Goal: Find specific fact: Find specific fact

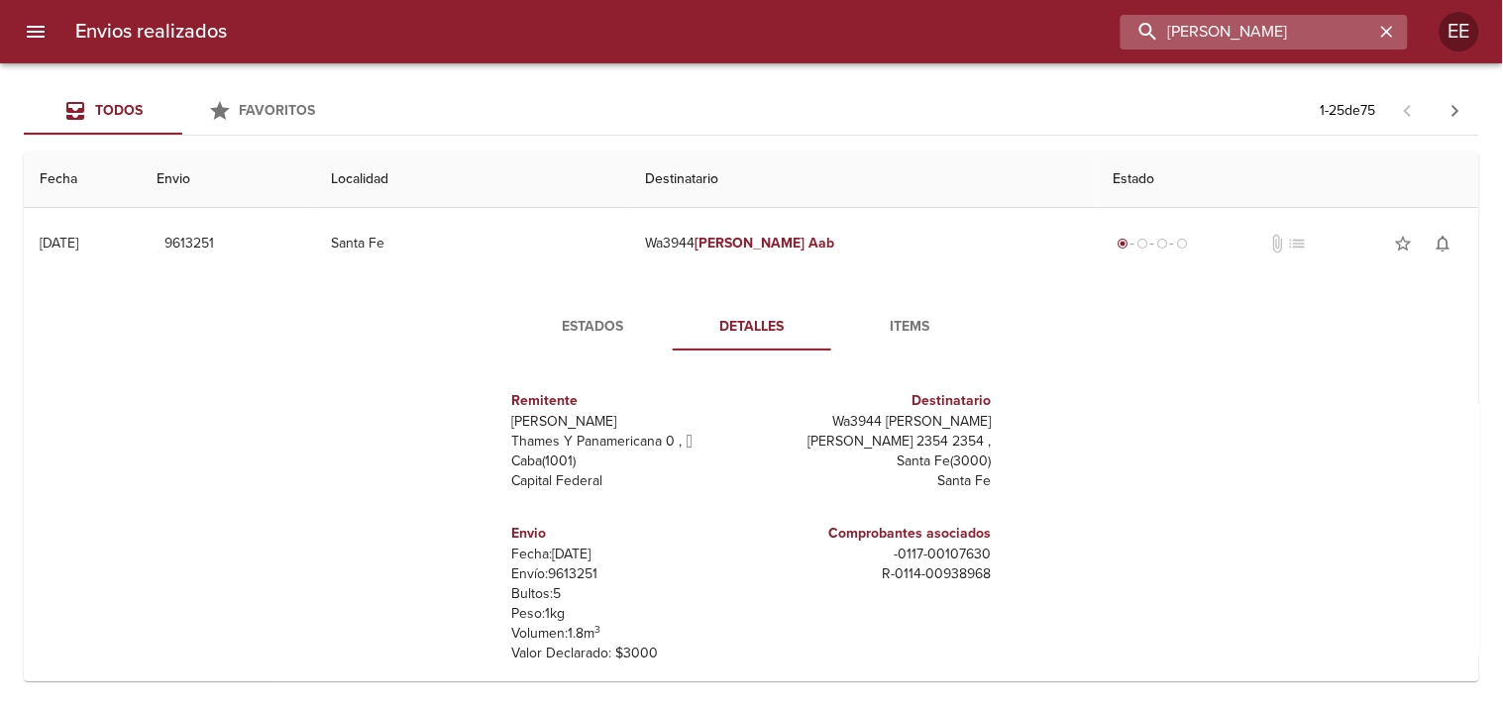
click at [1278, 22] on input "[PERSON_NAME]" at bounding box center [1248, 32] width 254 height 35
paste input "[PERSON_NAME]"
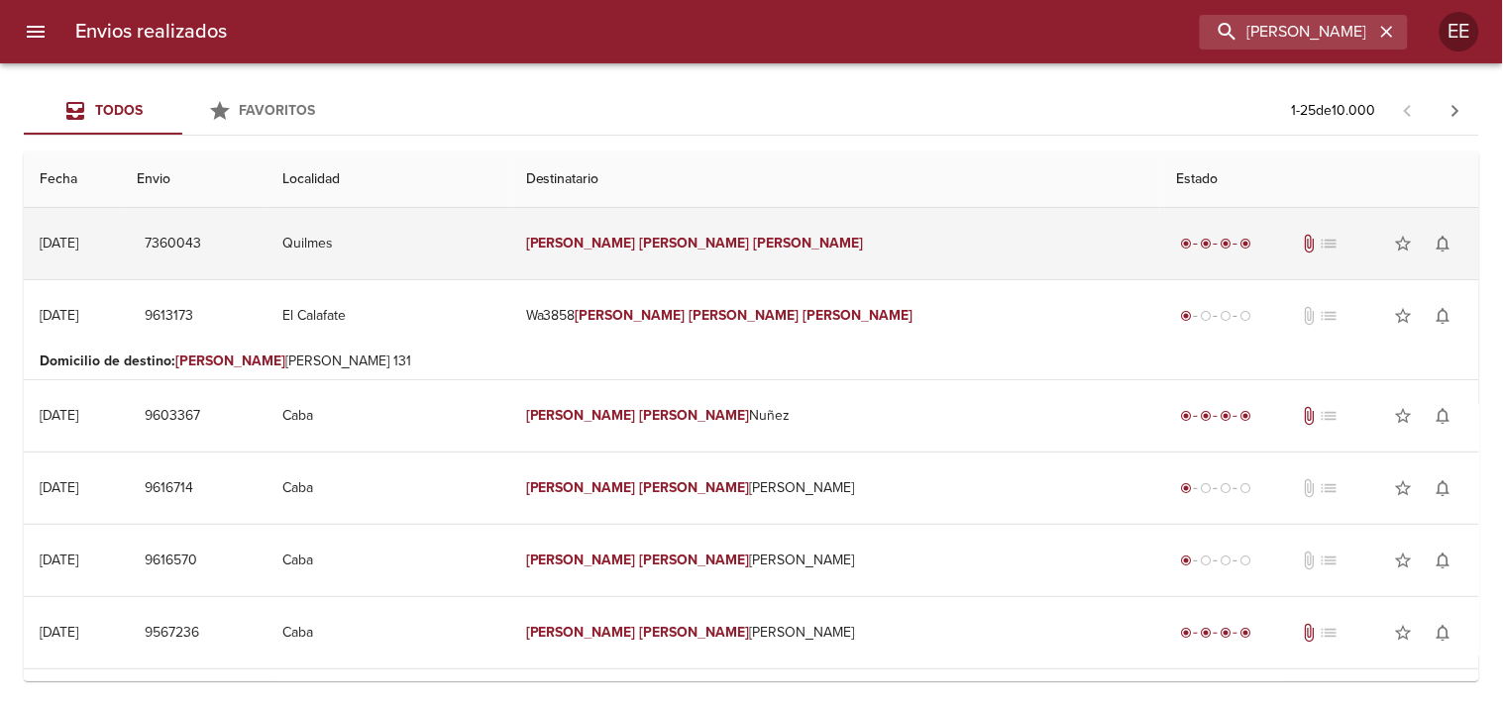
click at [706, 275] on td "[PERSON_NAME] [PERSON_NAME]" at bounding box center [835, 243] width 650 height 71
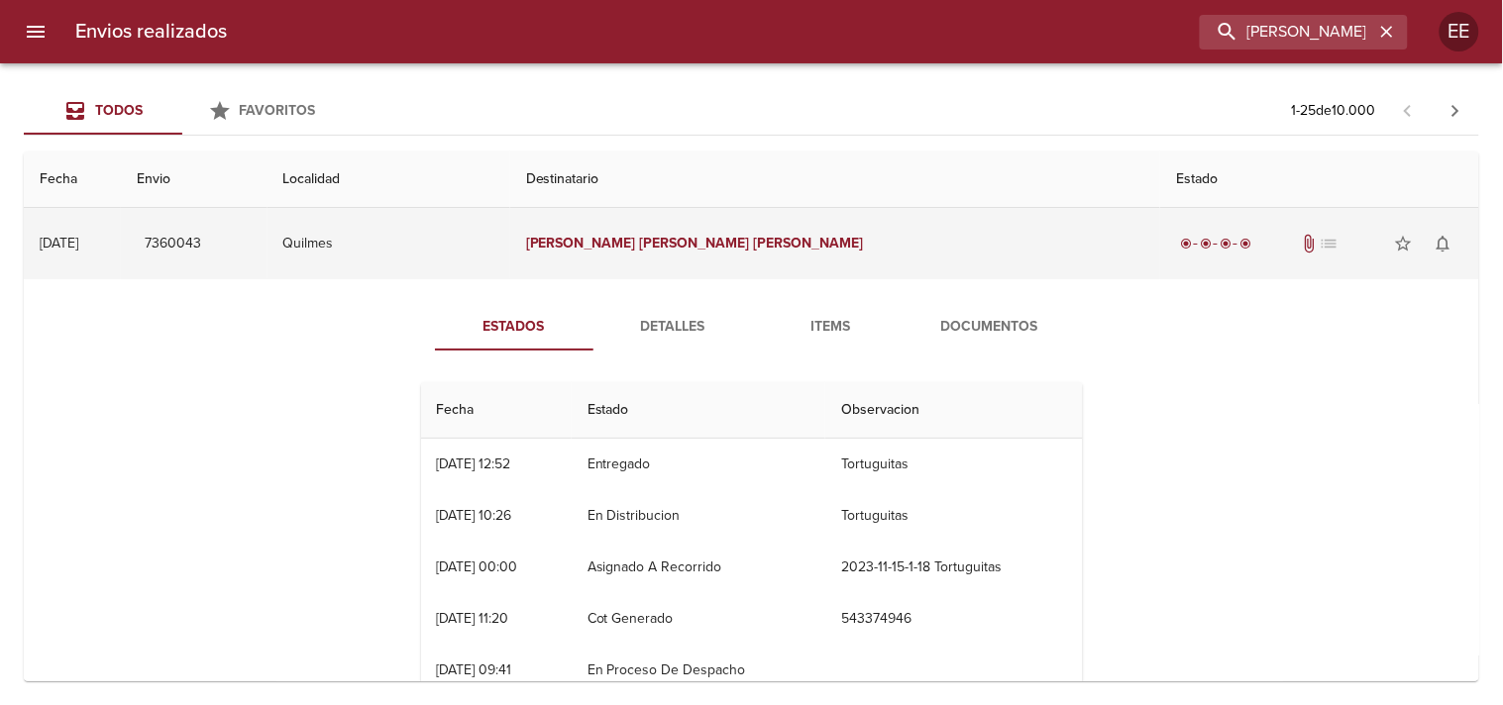
click at [706, 275] on td "[PERSON_NAME] [PERSON_NAME]" at bounding box center [835, 243] width 650 height 71
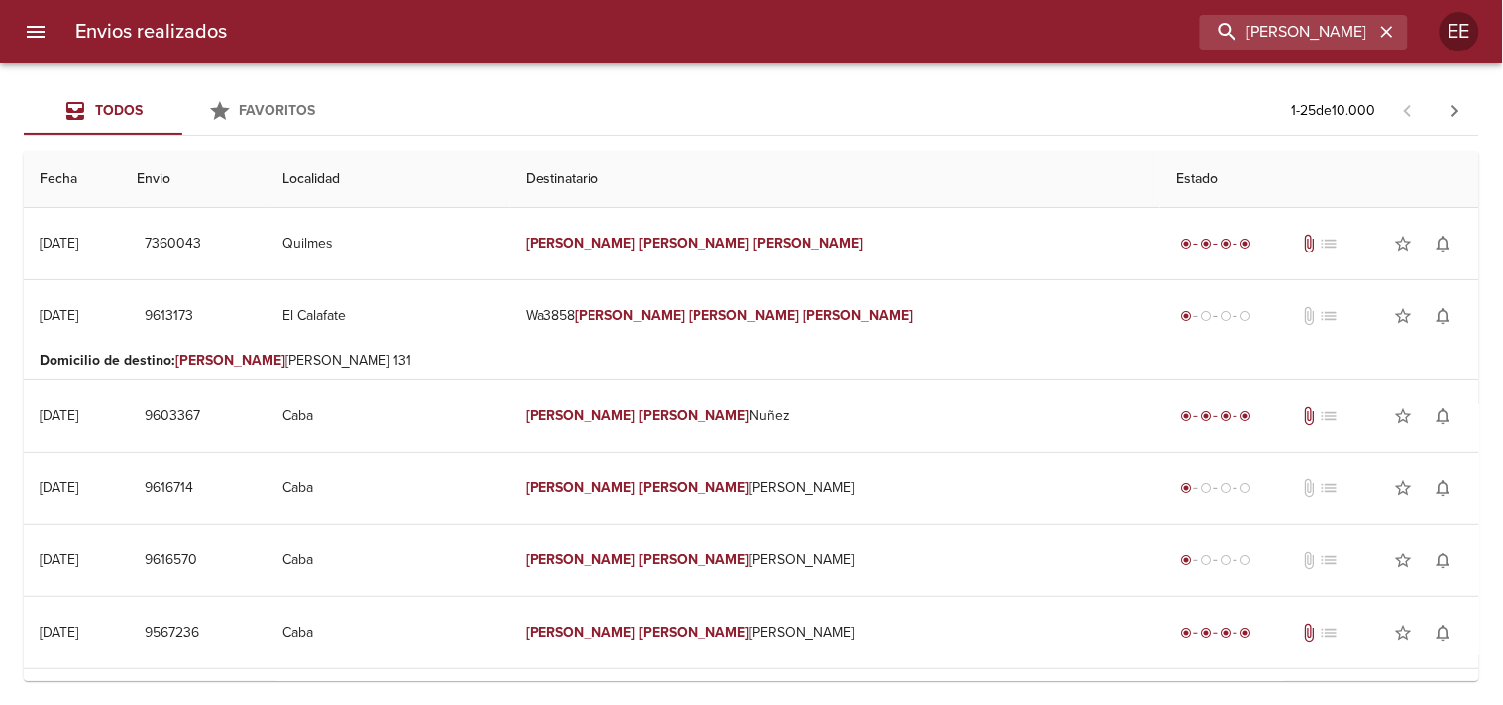
click at [696, 359] on p "Domicilio de destino : [PERSON_NAME][STREET_ADDRESS]" at bounding box center [752, 362] width 1424 height 20
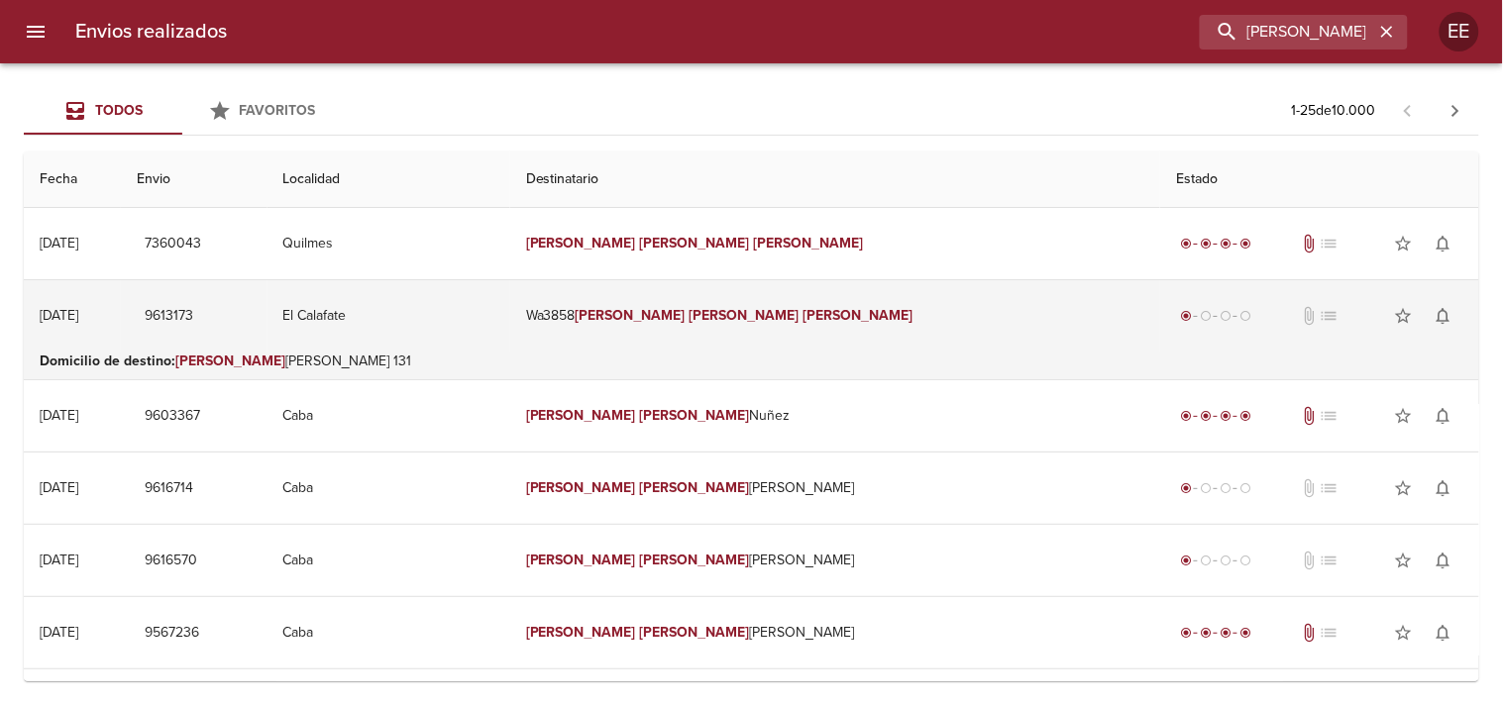
click at [510, 345] on td "El Calafate" at bounding box center [389, 315] width 243 height 71
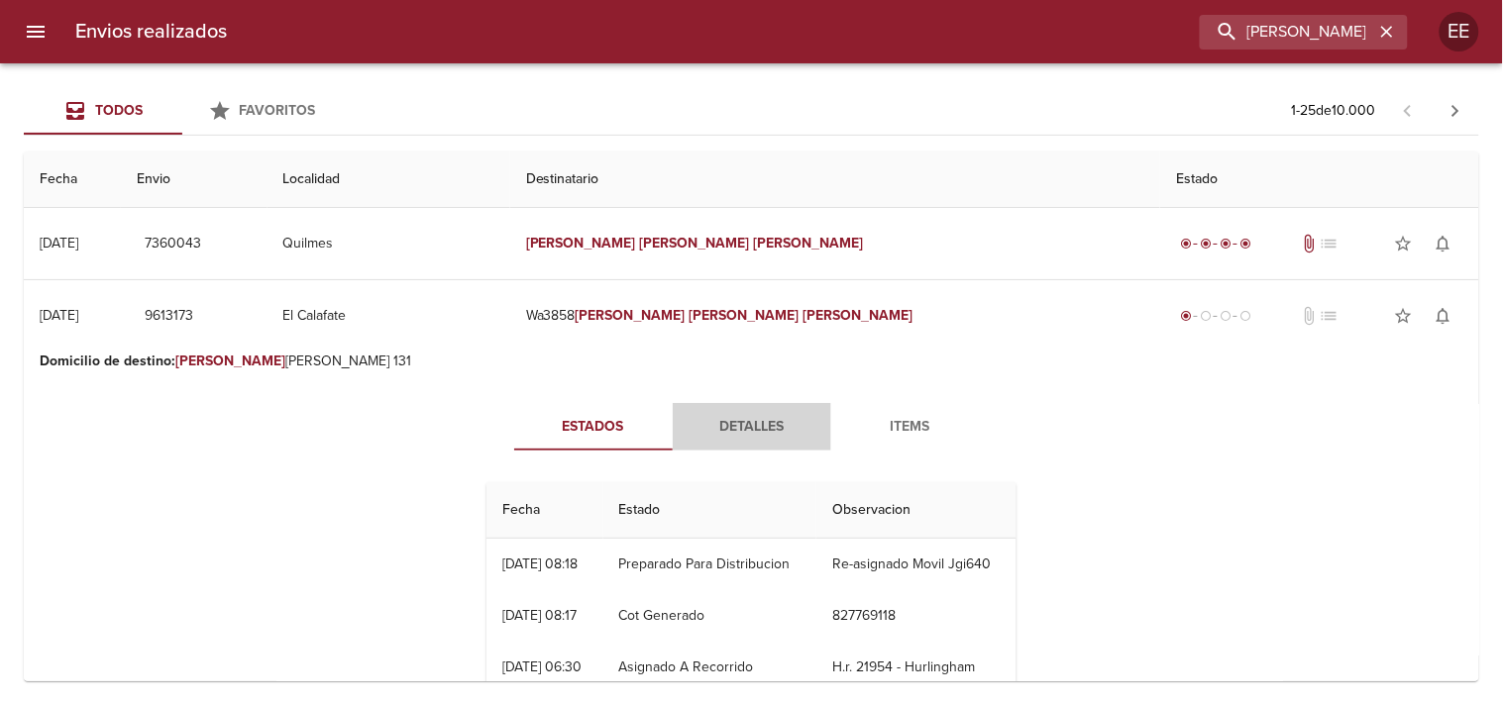
click at [713, 412] on button "Detalles" at bounding box center [752, 427] width 159 height 48
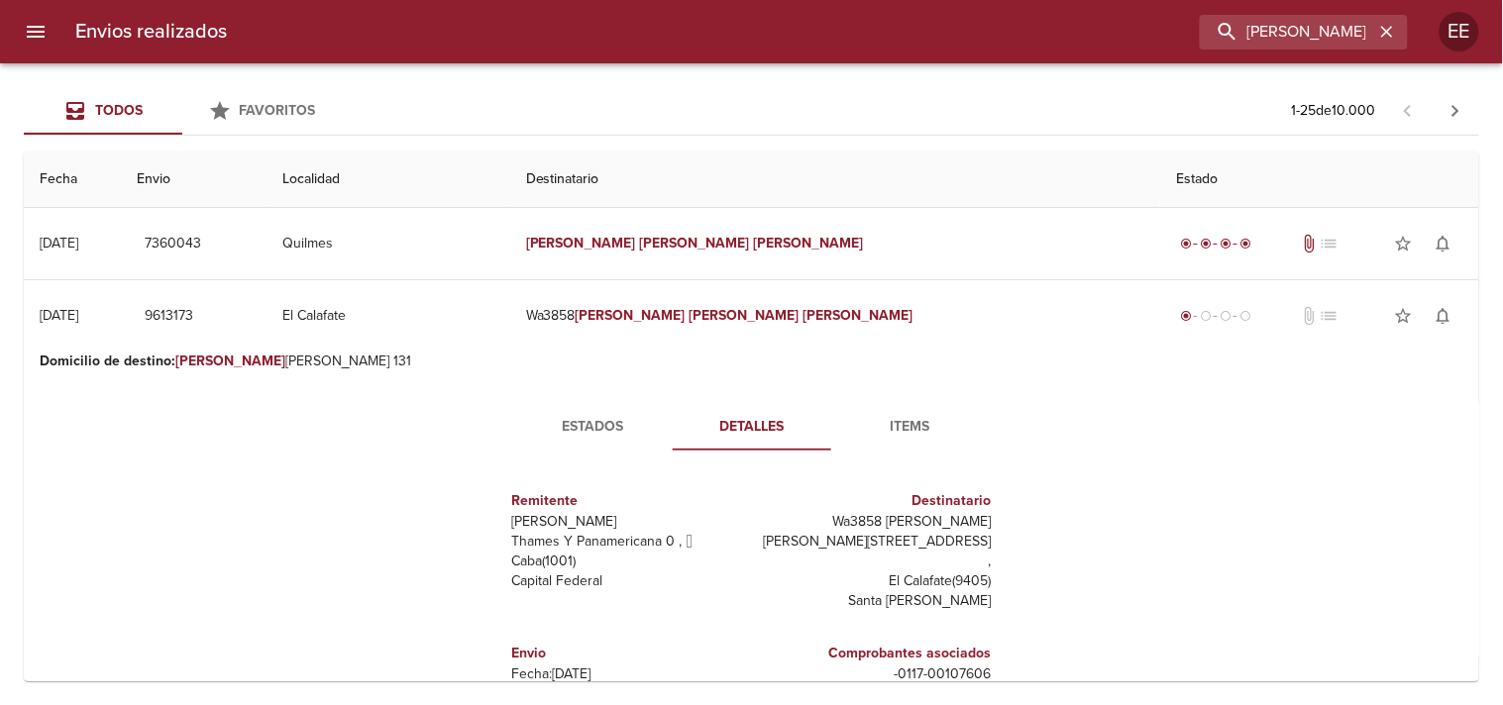
click at [557, 685] on p "Envío: 9613173" at bounding box center [628, 695] width 232 height 20
copy p "9613173"
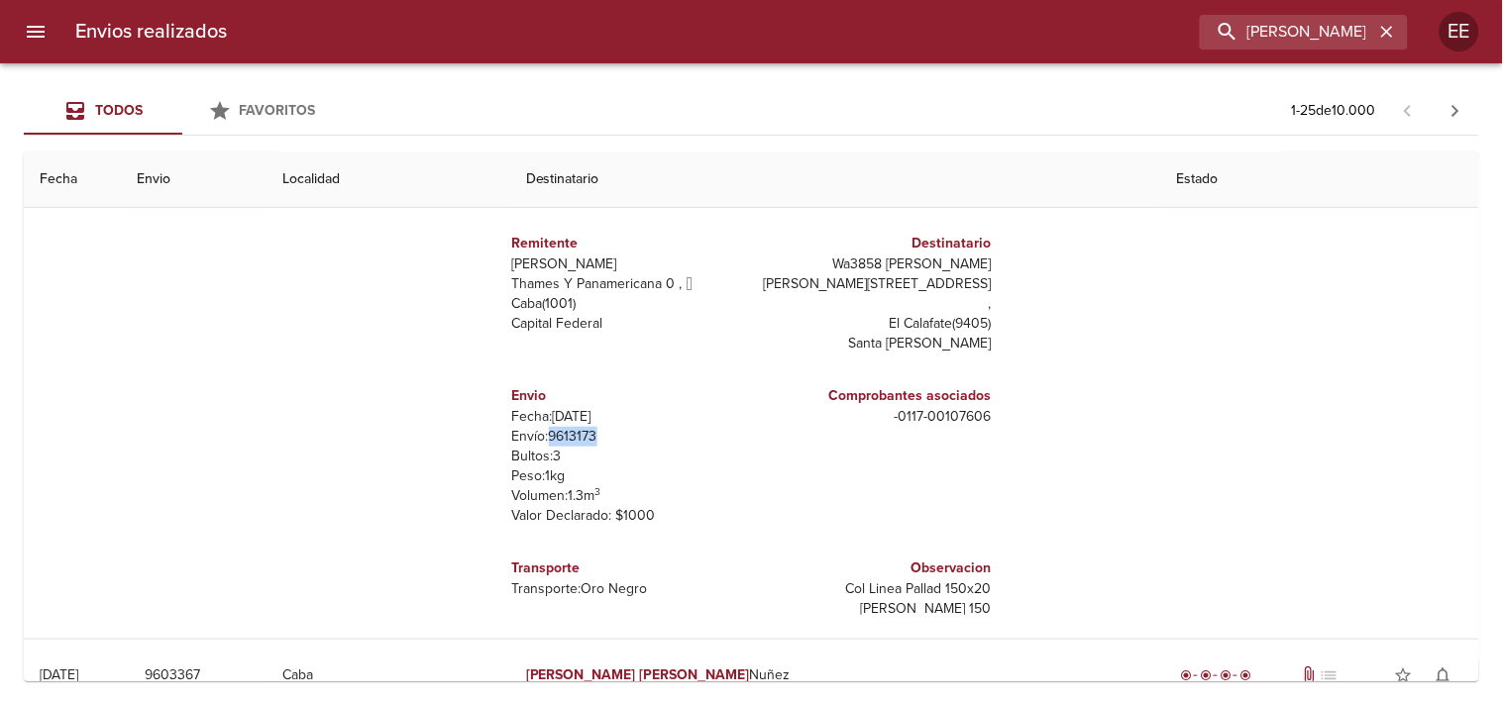
scroll to position [274, 0]
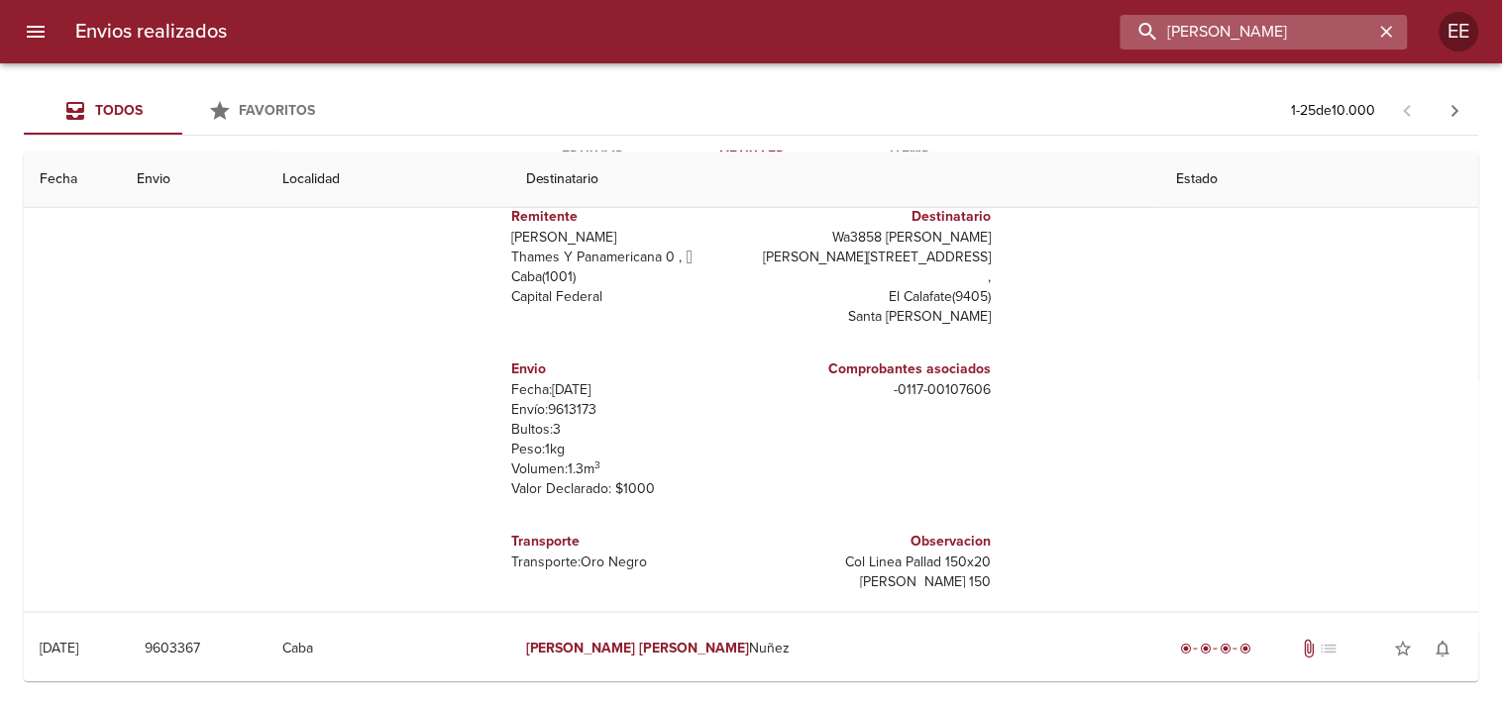
click at [1270, 32] on input "[PERSON_NAME]" at bounding box center [1248, 32] width 254 height 35
paste input "[PERSON_NAME]"
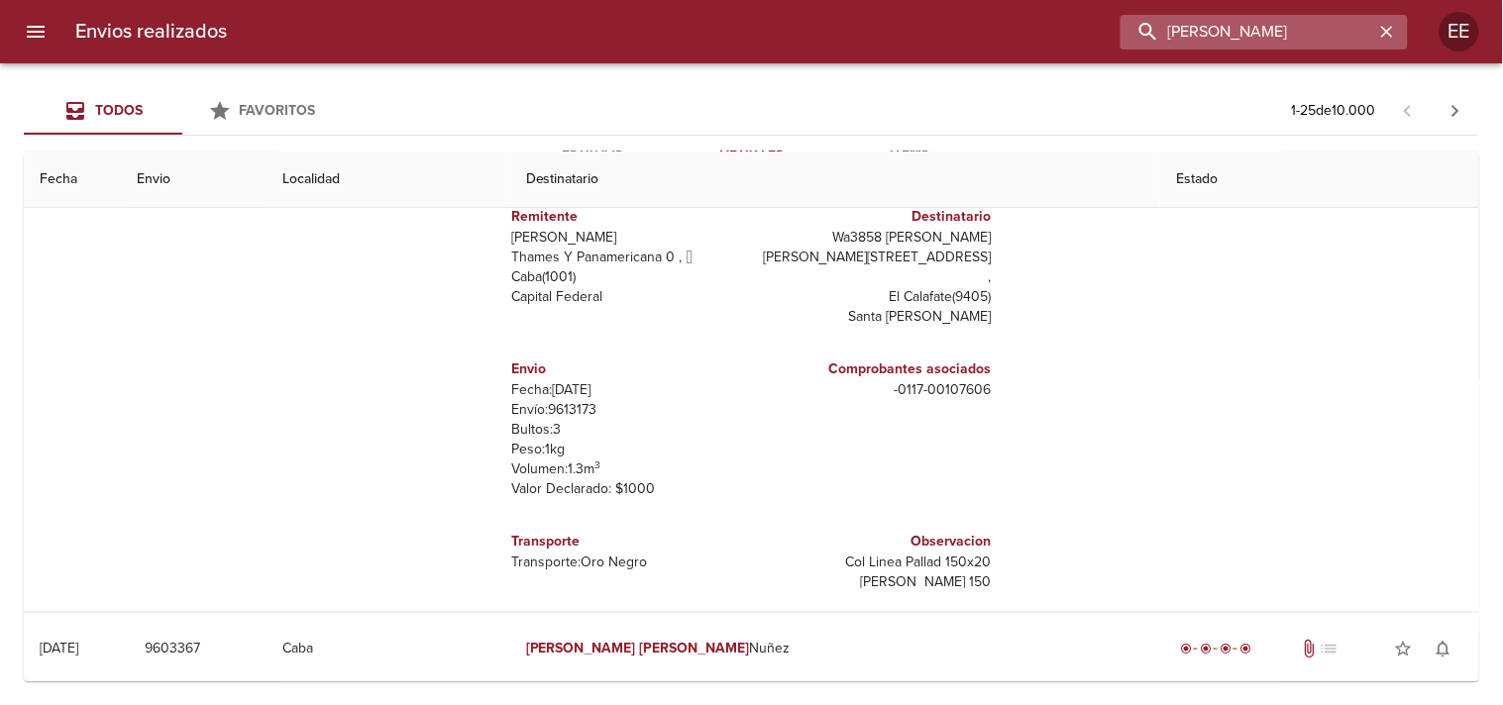
type input "[PERSON_NAME]"
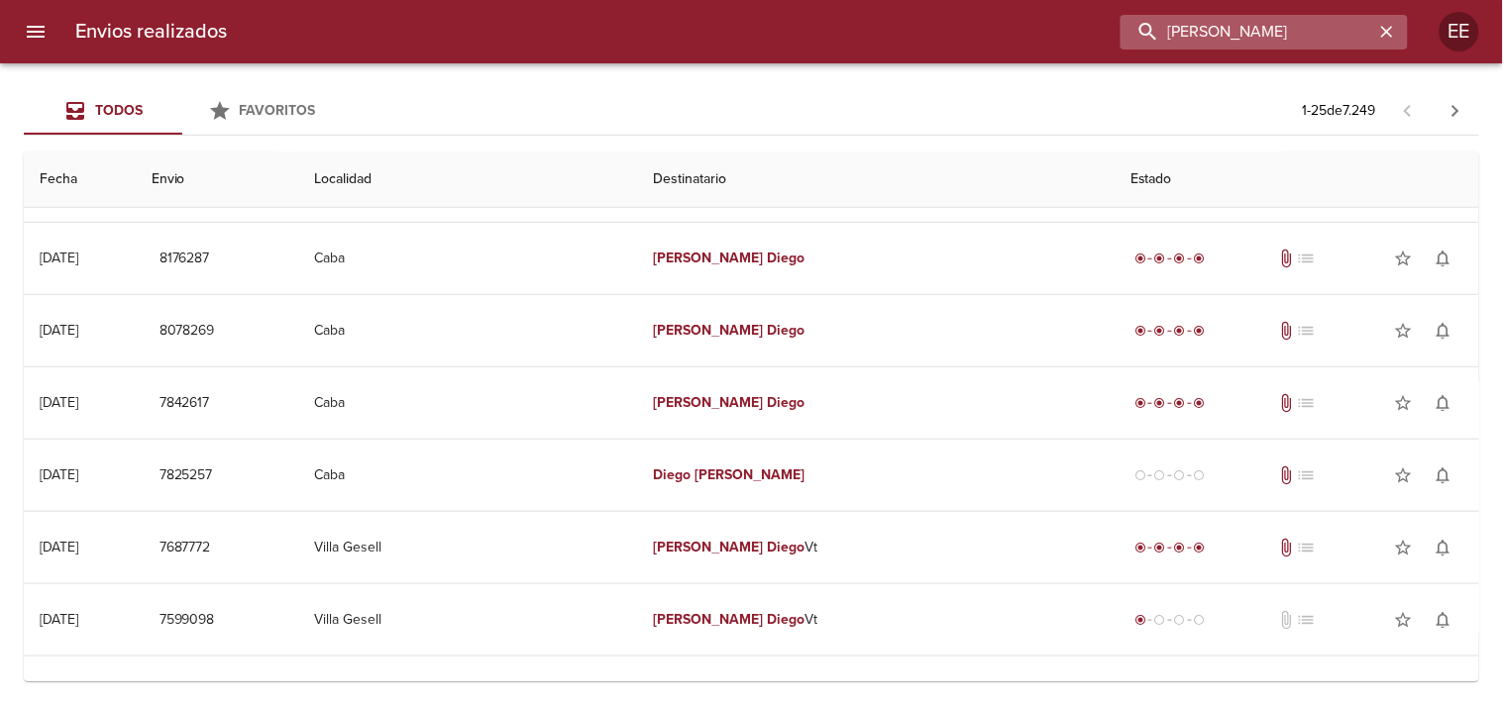
scroll to position [0, 0]
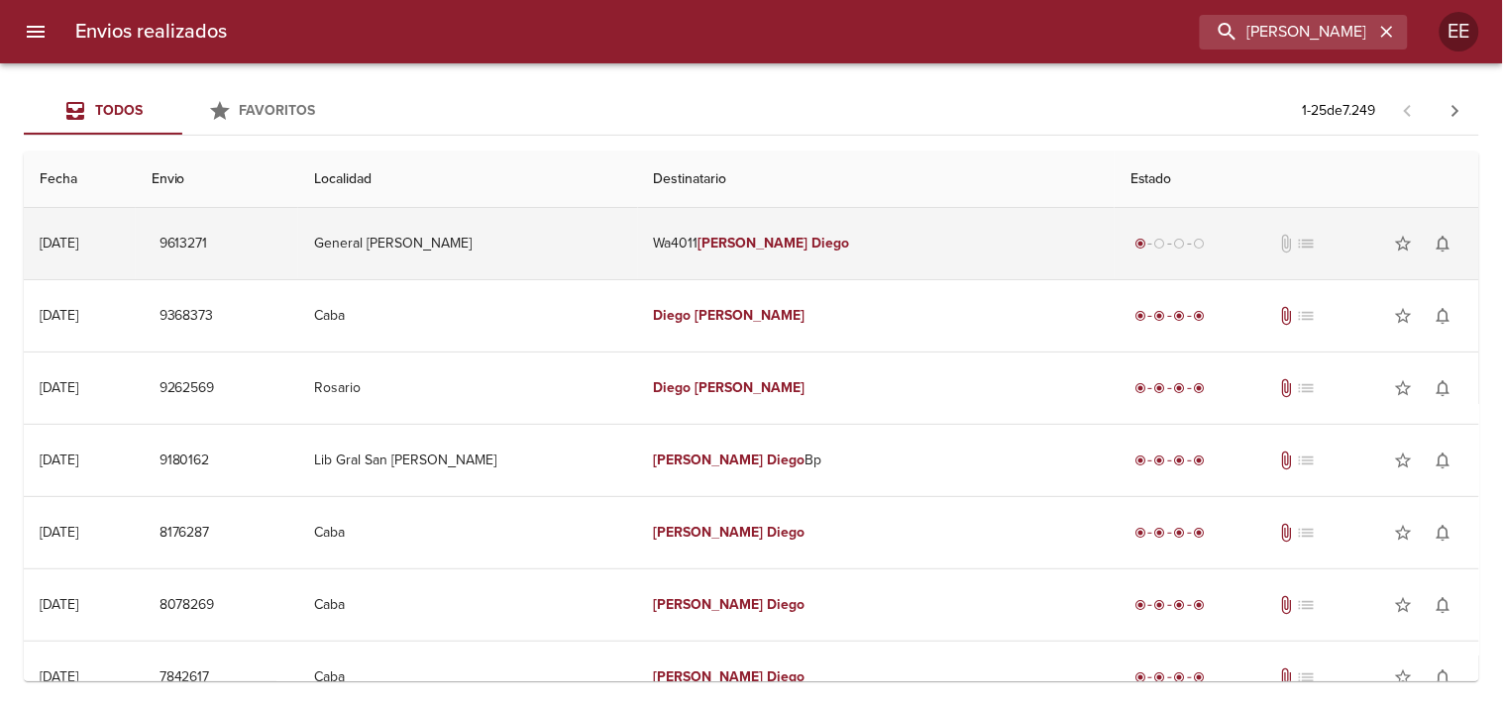
click at [866, 249] on td "Wa4011 [PERSON_NAME]" at bounding box center [876, 243] width 477 height 71
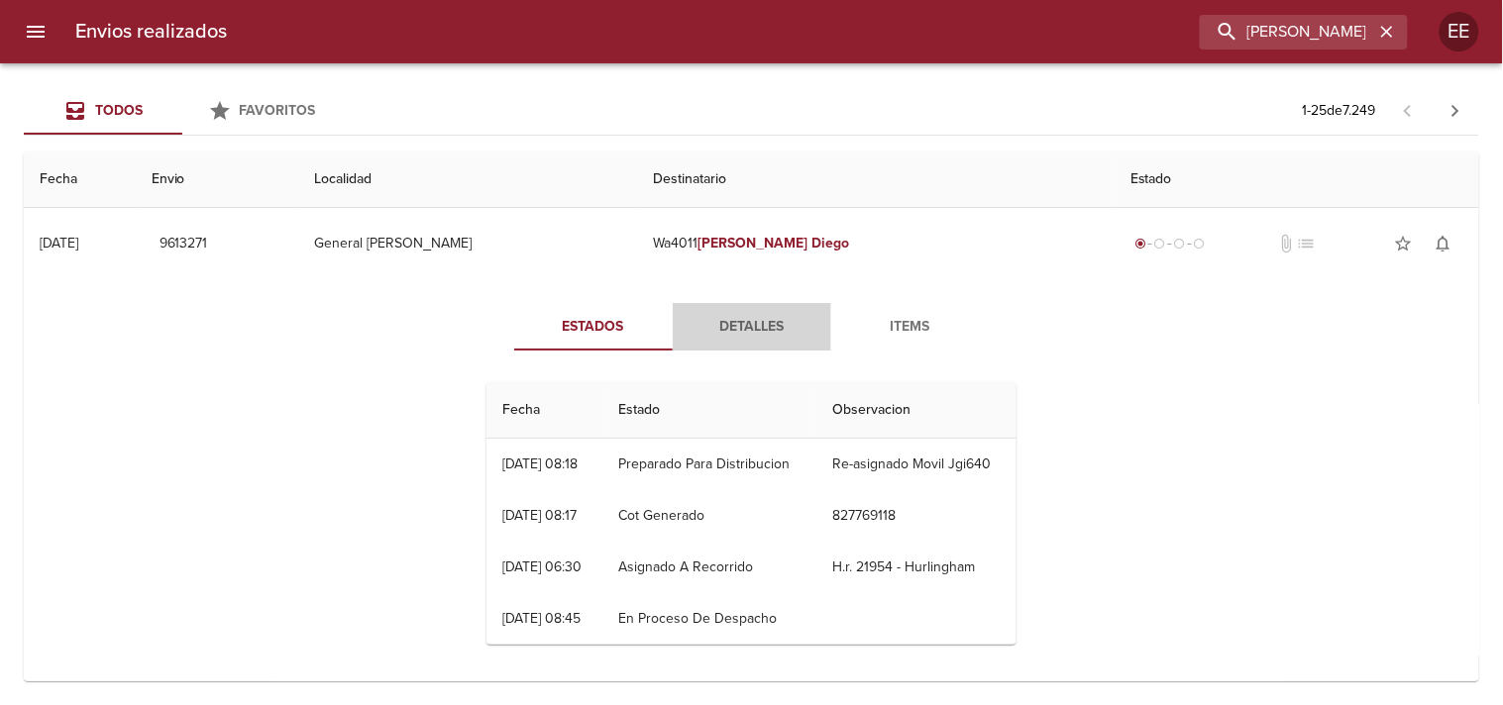
click at [744, 317] on span "Detalles" at bounding box center [752, 327] width 135 height 25
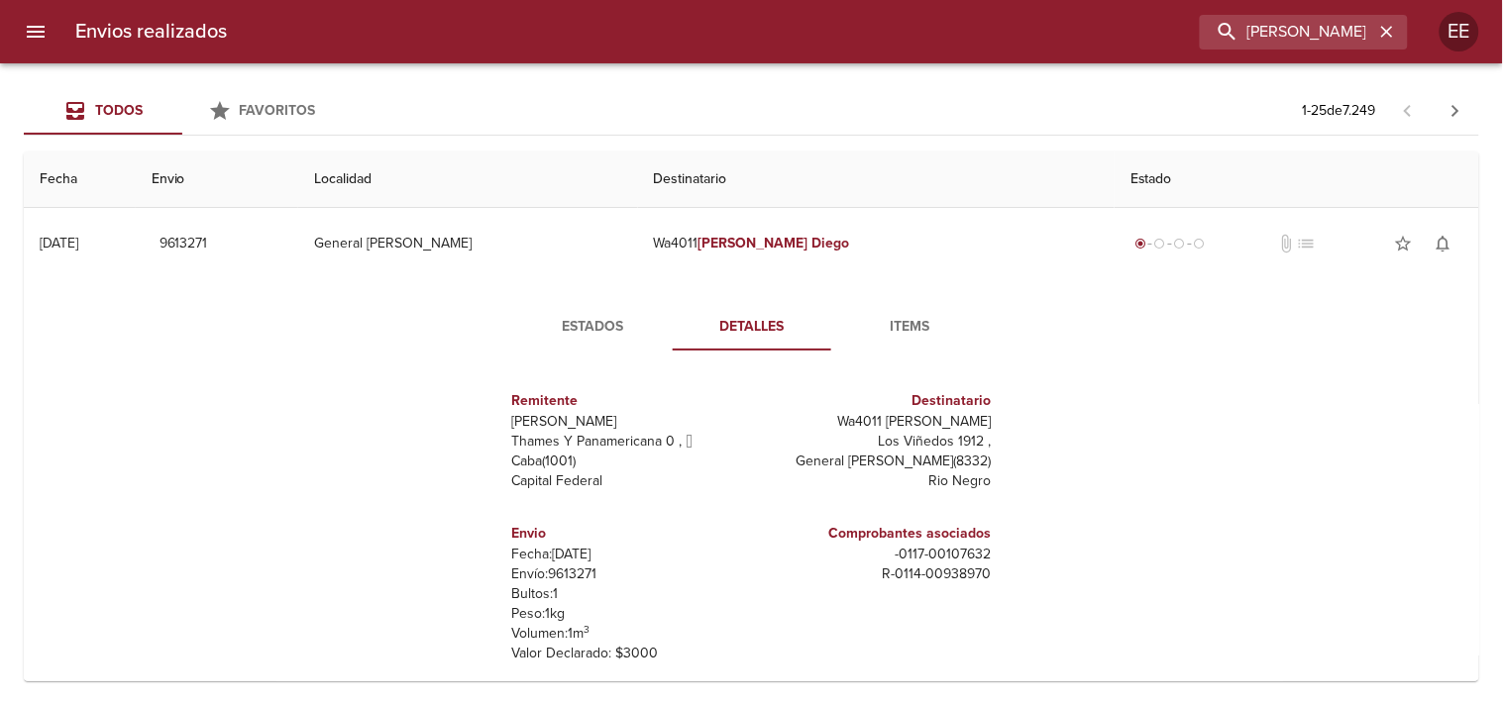
click at [580, 576] on p "Envío: 9613271" at bounding box center [628, 575] width 232 height 20
copy p "9613271"
